Goal: Check status: Check status

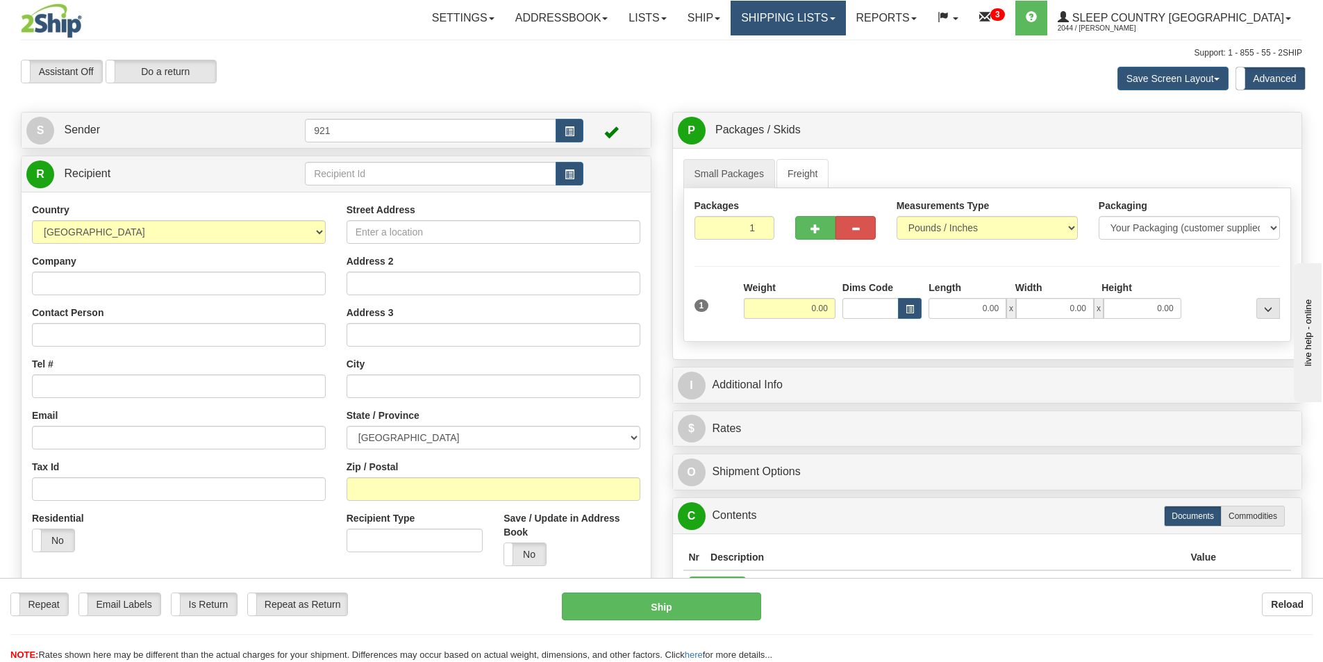
click at [845, 11] on link "Shipping lists" at bounding box center [788, 18] width 115 height 35
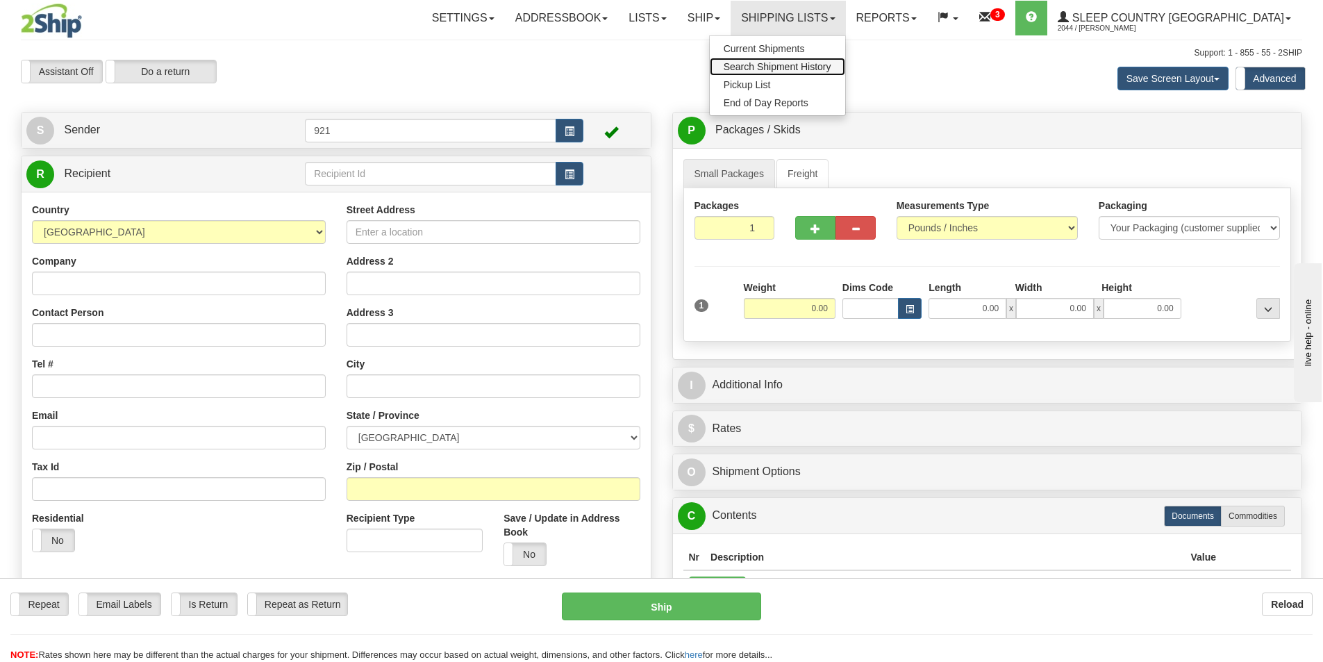
click at [831, 65] on span "Search Shipment History" at bounding box center [778, 66] width 108 height 11
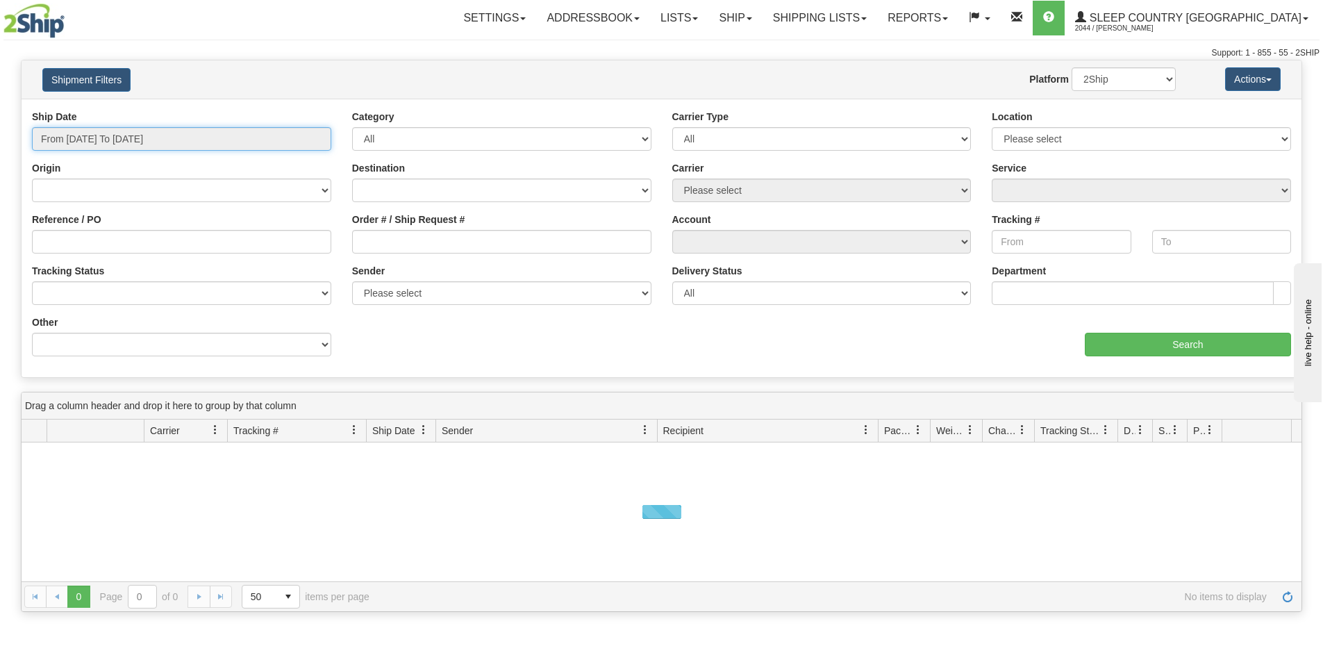
click at [174, 138] on input "From 10/02/2025 To 10/03/2025" at bounding box center [181, 139] width 299 height 24
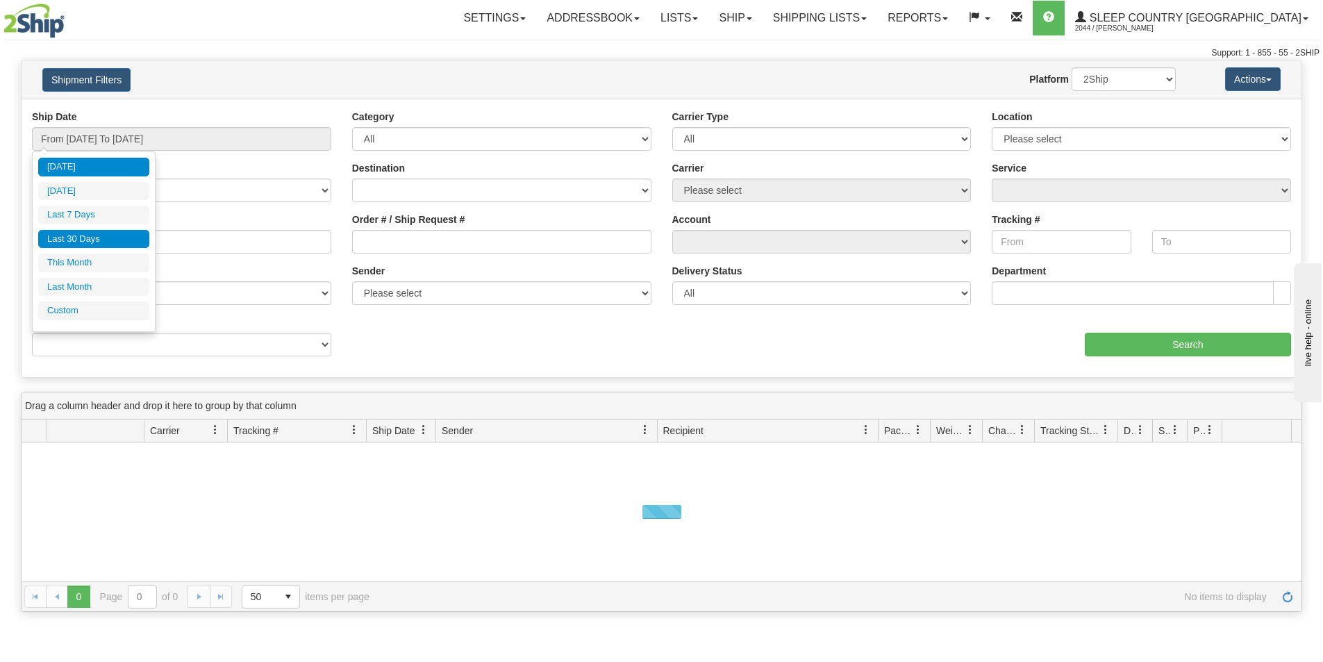
click at [99, 233] on li "Last 30 Days" at bounding box center [93, 239] width 111 height 19
type input "From 09/04/2025 To 10/03/2025"
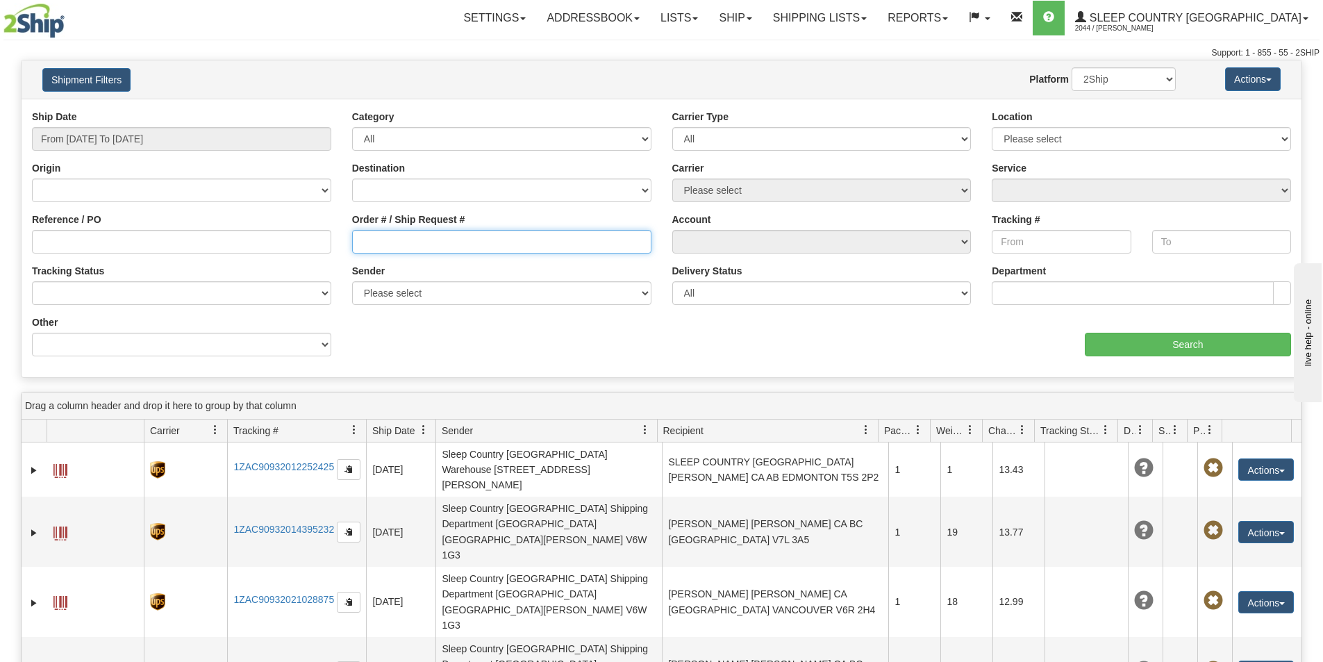
click at [442, 236] on input "Order # / Ship Request #" at bounding box center [501, 242] width 299 height 24
click at [446, 242] on input "Order # / Ship Request #" at bounding box center [501, 242] width 299 height 24
paste input "9000I112079"
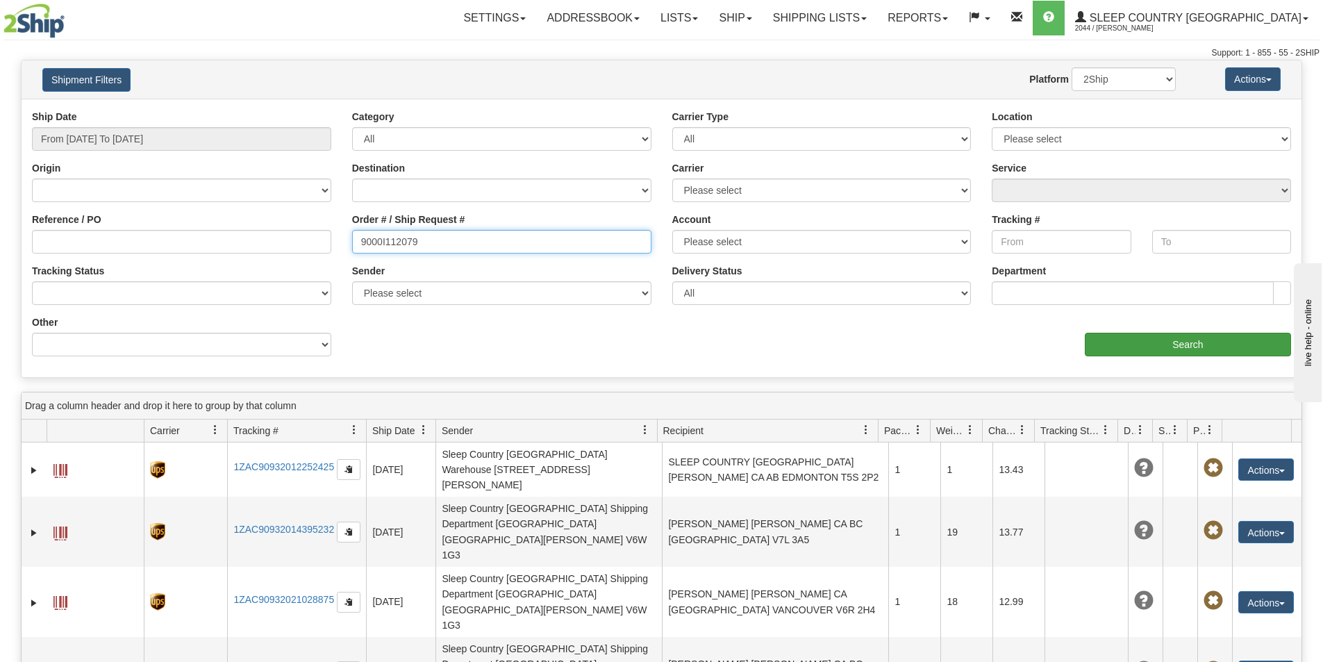
type input "9000I112079"
click at [1149, 342] on input "Search" at bounding box center [1188, 345] width 206 height 24
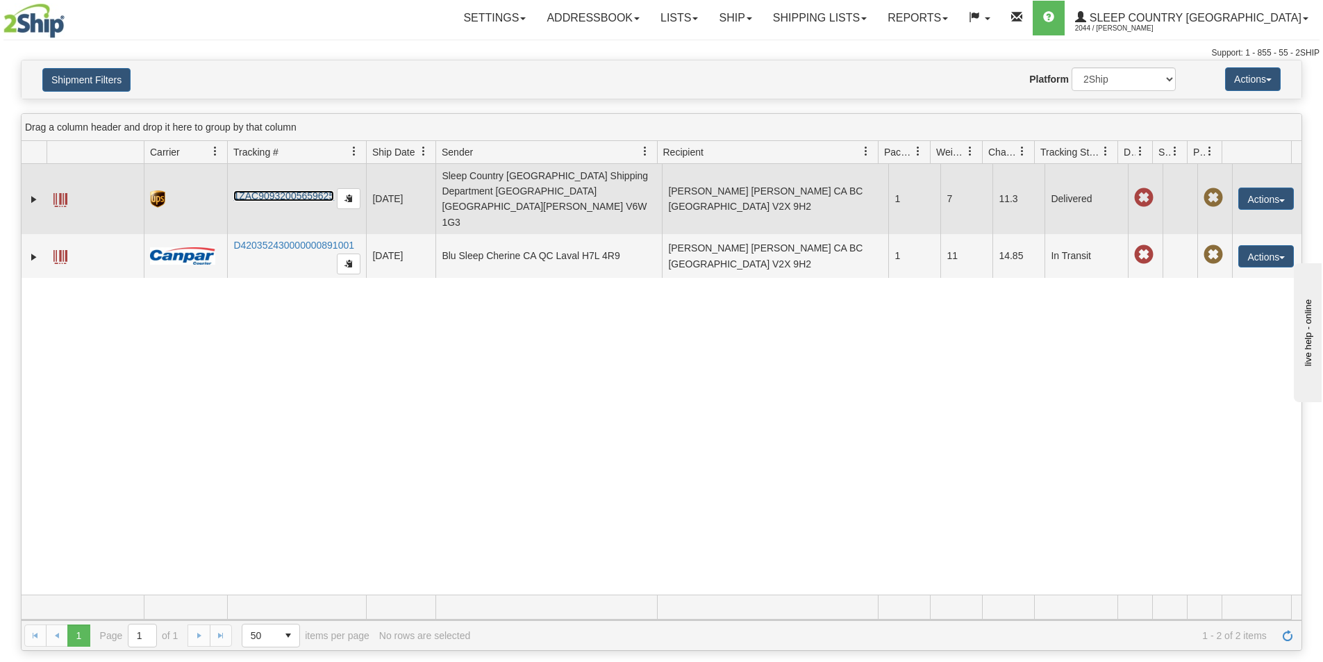
click at [250, 190] on link "1ZAC90932005659625" at bounding box center [283, 195] width 101 height 11
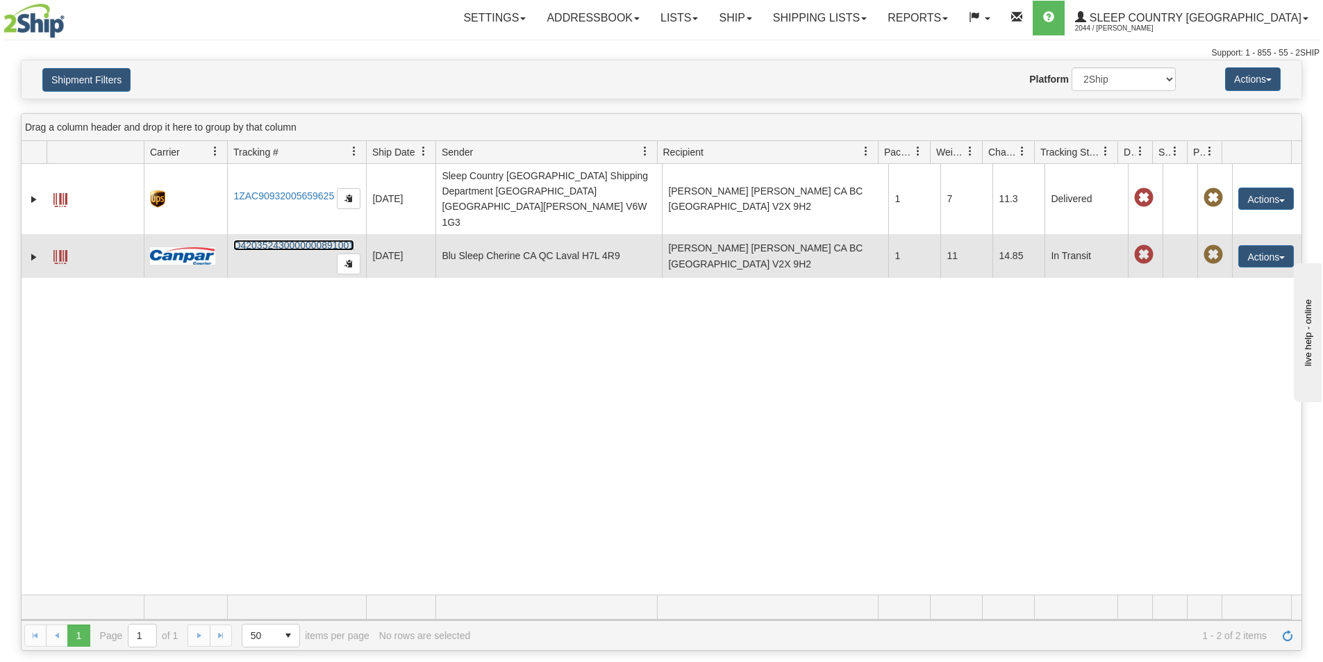
click at [313, 240] on link "D420352430000000891001" at bounding box center [293, 245] width 121 height 11
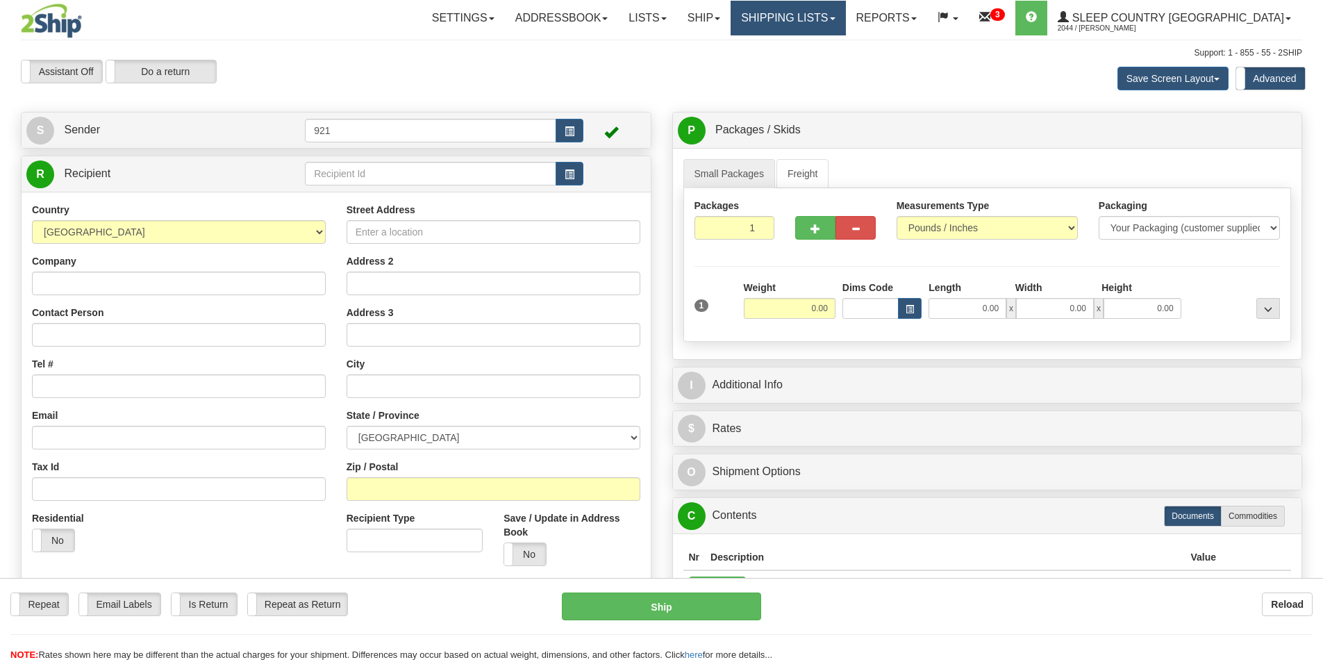
click at [838, 20] on link "Shipping lists" at bounding box center [788, 18] width 115 height 35
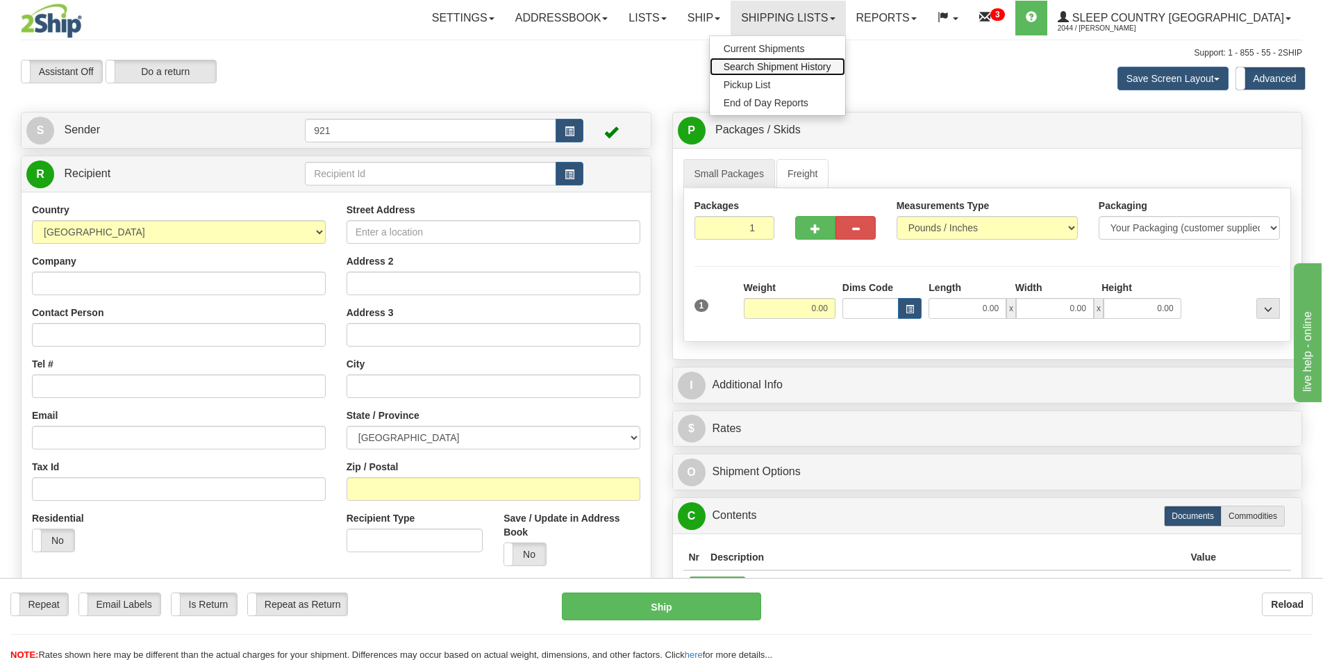
click at [831, 69] on span "Search Shipment History" at bounding box center [778, 66] width 108 height 11
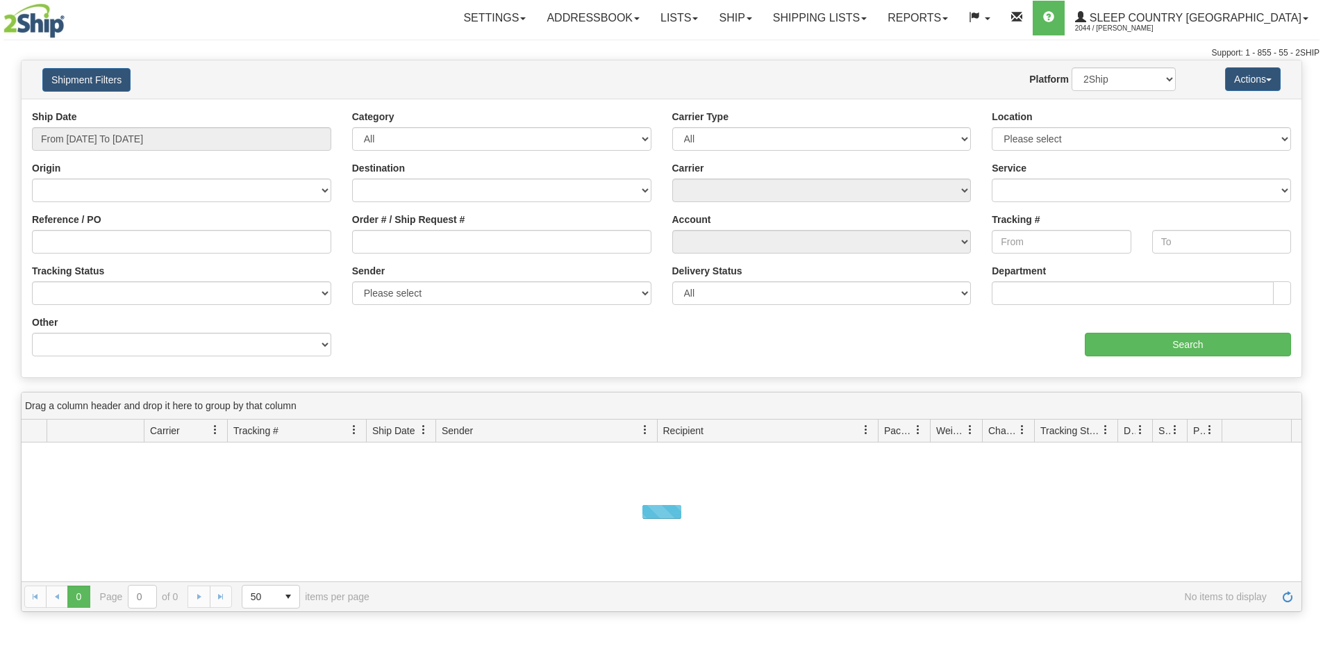
click at [104, 123] on div "Ship Date From 10/02/2025 To 10/03/2025" at bounding box center [181, 130] width 299 height 41
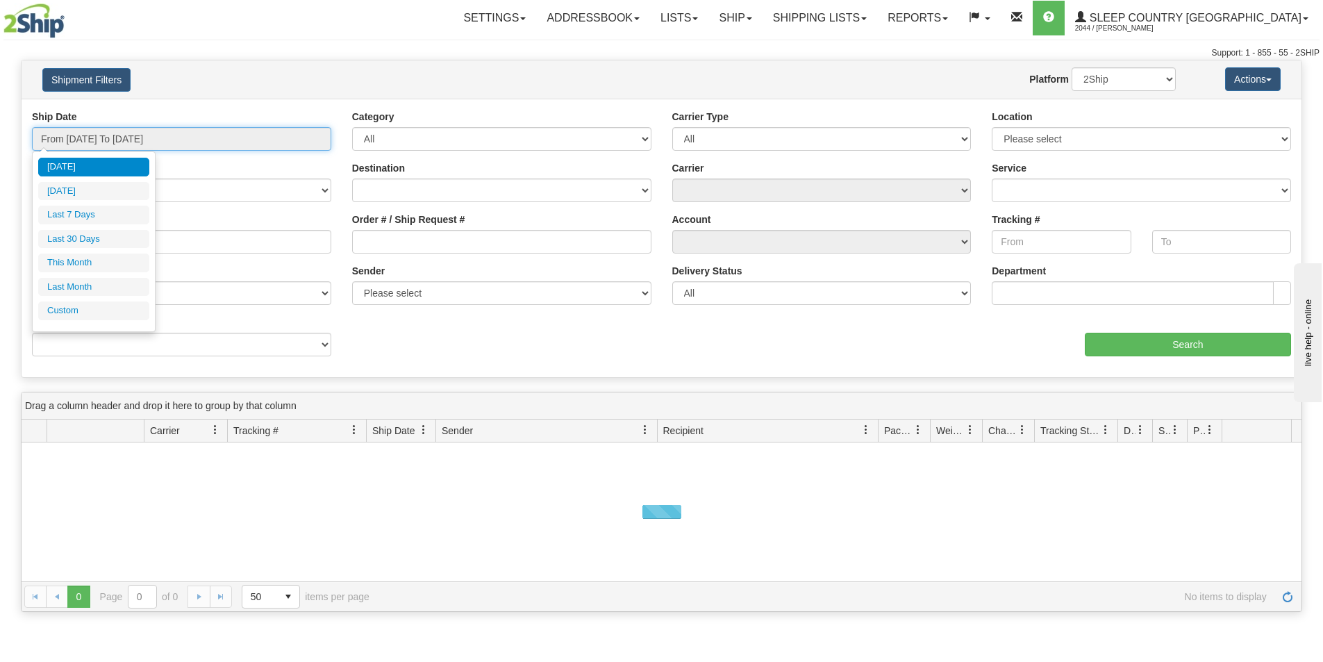
click at [110, 135] on input "From 10/02/2025 To 10/03/2025" at bounding box center [181, 139] width 299 height 24
click at [102, 236] on li "Last 30 Days" at bounding box center [93, 239] width 111 height 19
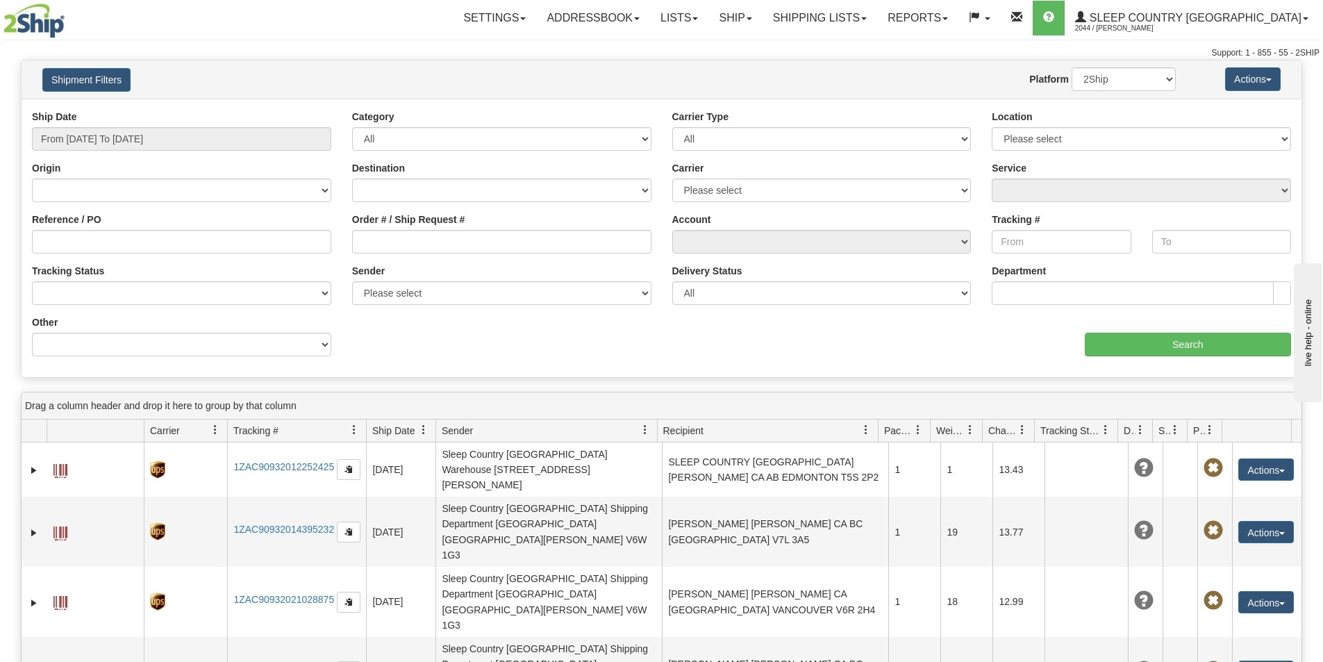
type input "From 09/04/2025 To 10/03/2025"
drag, startPoint x: 520, startPoint y: 235, endPoint x: 549, endPoint y: 239, distance: 28.8
click at [520, 235] on input "Order # / Ship Request #" at bounding box center [501, 242] width 299 height 24
paste input "9000I108785"
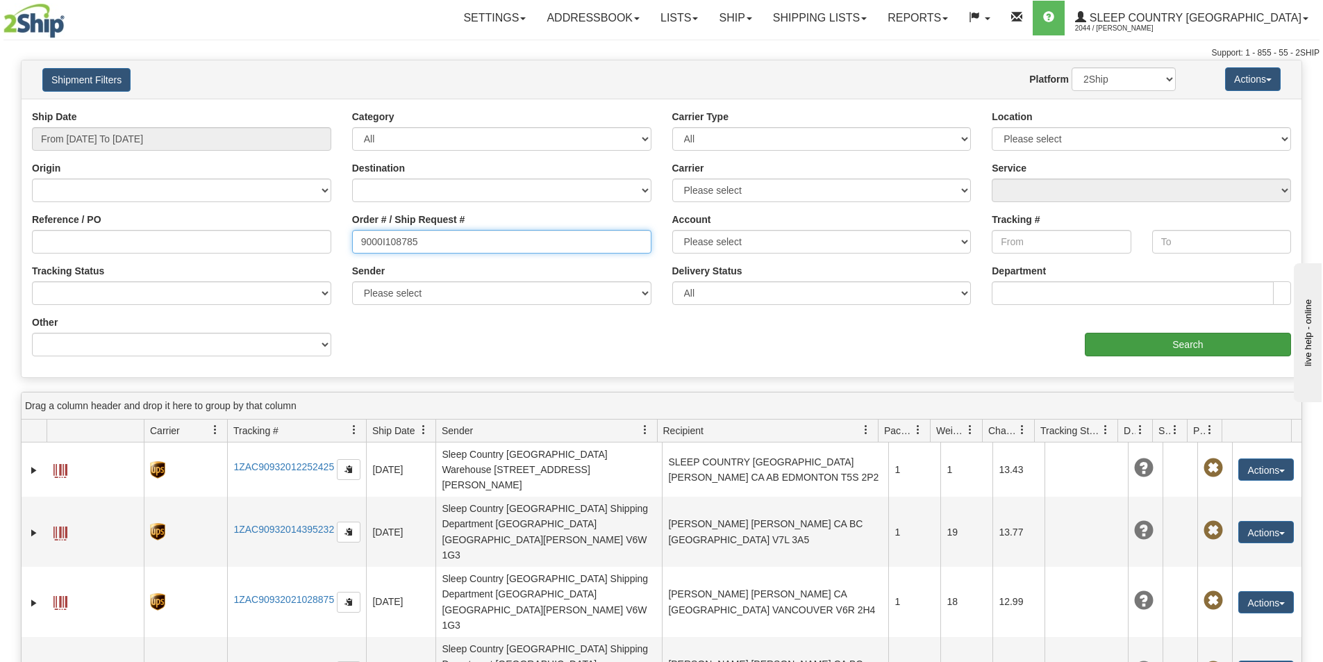
type input "9000I108785"
click at [1129, 342] on input "Search" at bounding box center [1188, 345] width 206 height 24
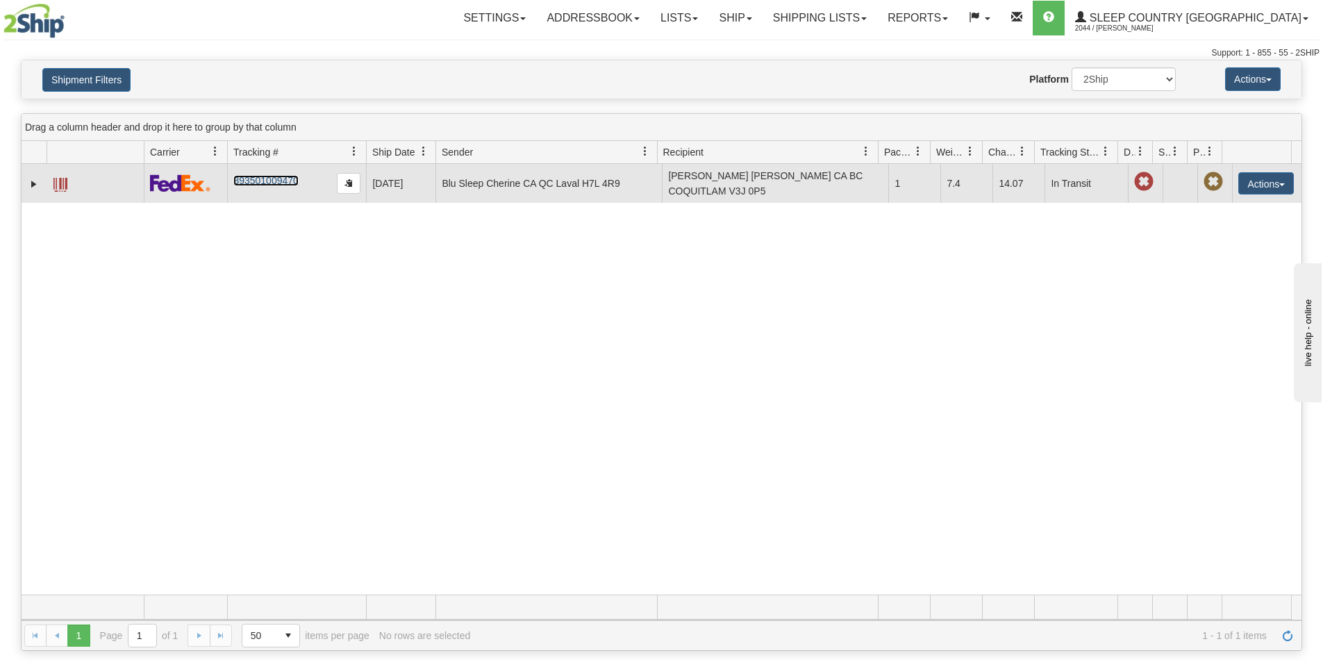
click at [270, 176] on link "393501009470" at bounding box center [265, 180] width 65 height 11
click at [267, 183] on link "393501009470" at bounding box center [265, 180] width 65 height 11
